Goal: Information Seeking & Learning: Learn about a topic

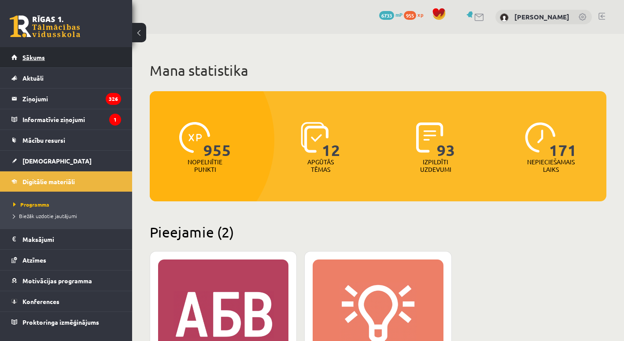
click at [66, 60] on link "Sākums" at bounding box center [66, 57] width 110 height 20
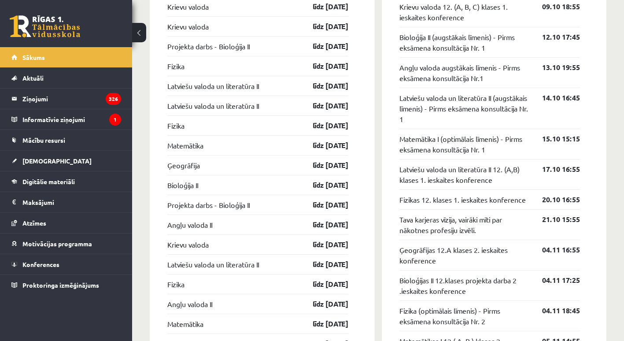
scroll to position [890, 0]
click at [77, 184] on link "Digitālie materiāli" at bounding box center [66, 181] width 110 height 20
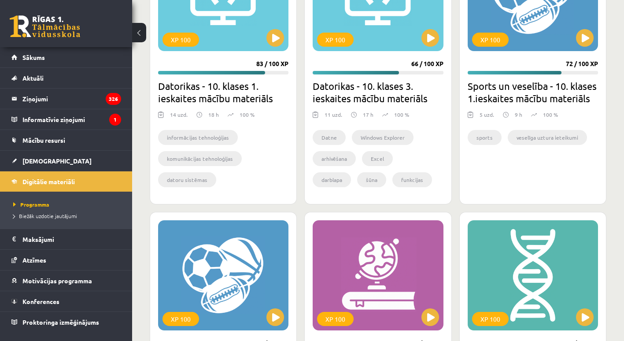
scroll to position [1296, 0]
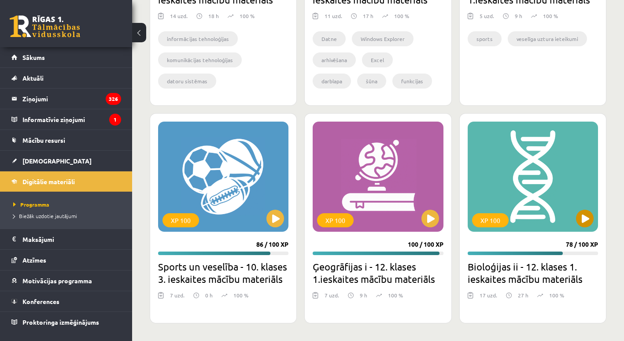
click at [590, 229] on div "XP 100" at bounding box center [533, 177] width 130 height 110
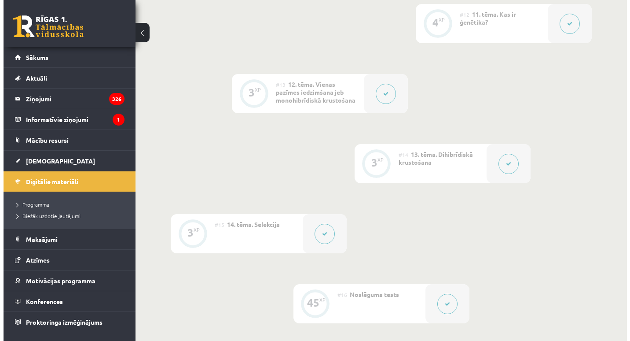
scroll to position [1001, 0]
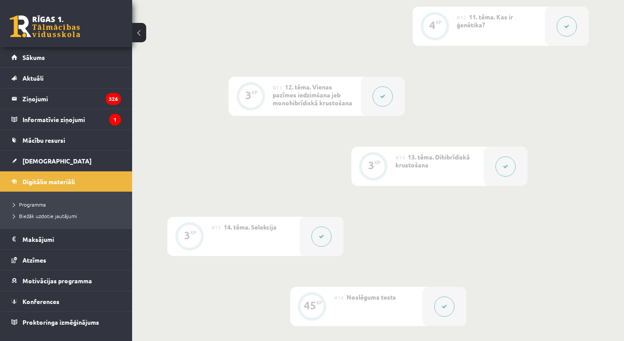
click at [506, 166] on icon at bounding box center [505, 166] width 5 height 5
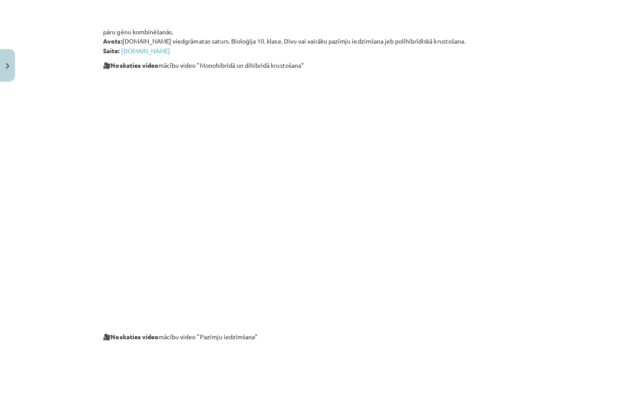
scroll to position [962, 0]
